Goal: Task Accomplishment & Management: Use online tool/utility

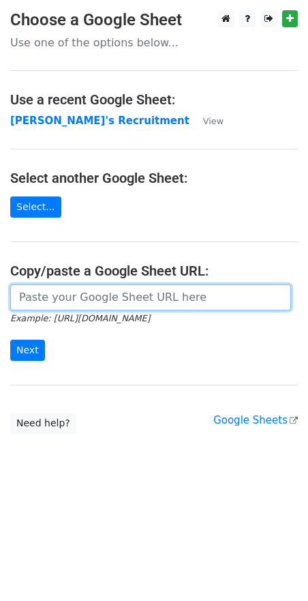
click at [37, 299] on input "url" at bounding box center [150, 298] width 281 height 26
paste input "[URL][DOMAIN_NAME]"
type input "[URL][DOMAIN_NAME]"
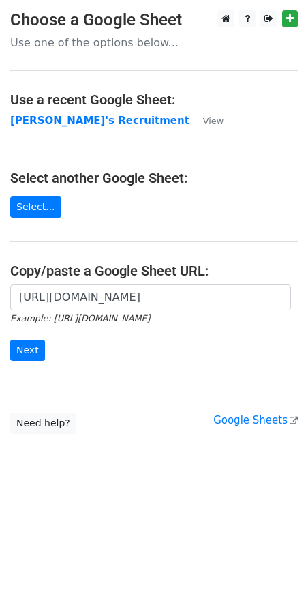
scroll to position [0, 0]
click at [29, 353] on input "Next" at bounding box center [27, 350] width 35 height 21
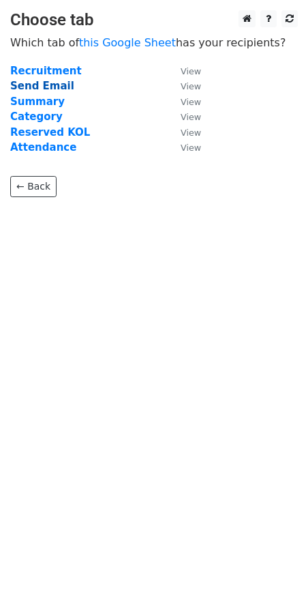
click at [47, 84] on strong "Send Email" at bounding box center [42, 86] width 64 height 12
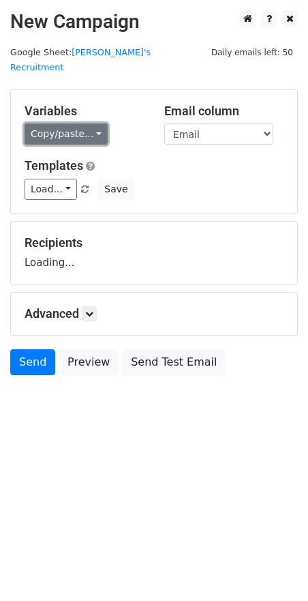
click at [95, 124] on link "Copy/paste..." at bounding box center [66, 134] width 83 height 21
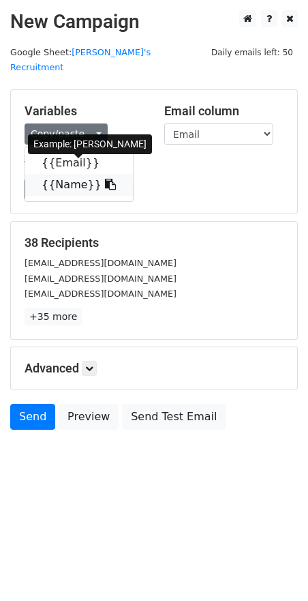
click at [105, 179] on icon at bounding box center [110, 184] width 11 height 11
